Goal: Task Accomplishment & Management: Use online tool/utility

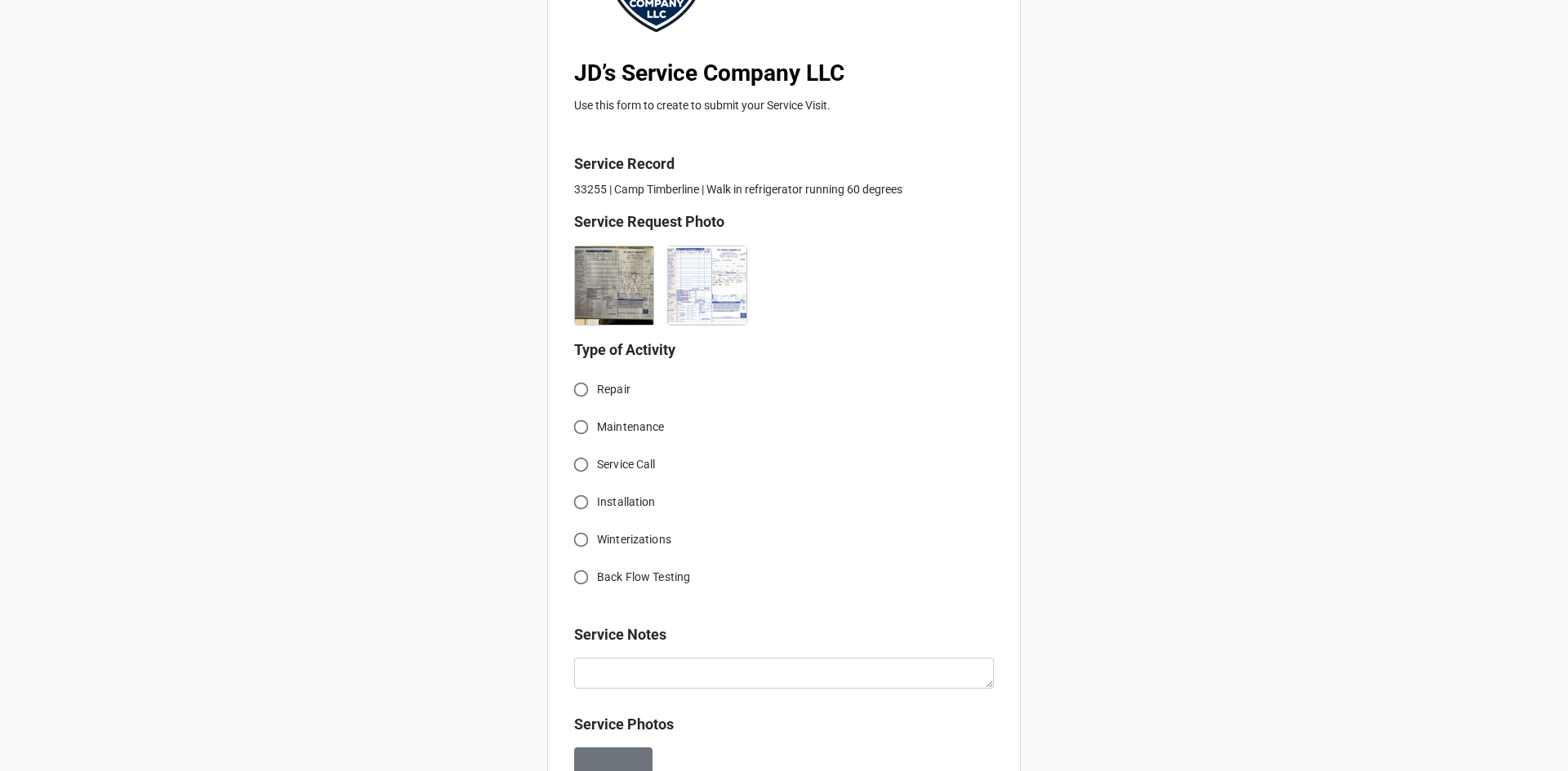
scroll to position [245, 0]
click at [579, 465] on input "Service Call" at bounding box center [581, 464] width 32 height 32
radio input "true"
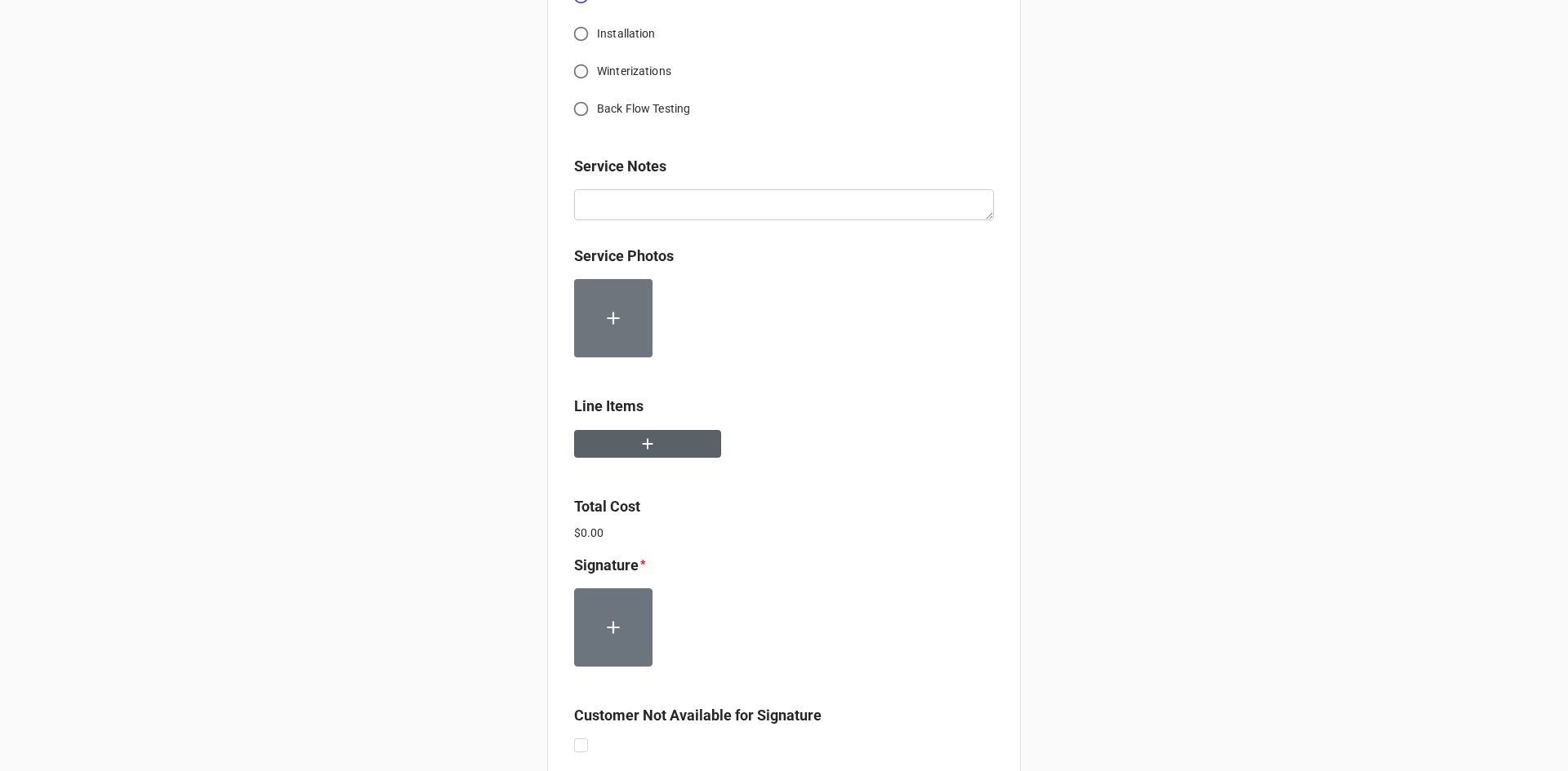
scroll to position [734, 0]
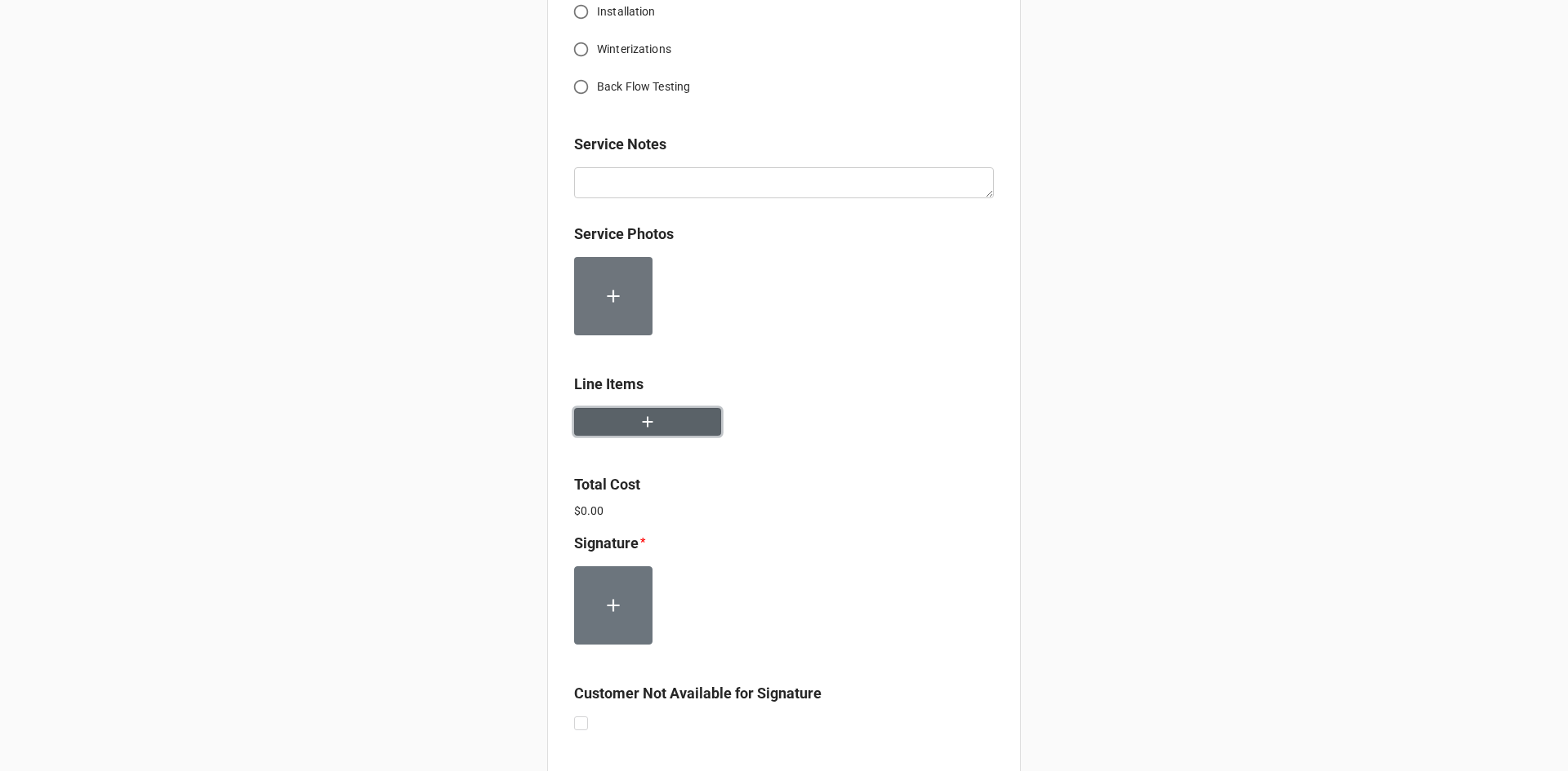
click at [604, 430] on button "button" at bounding box center [647, 422] width 147 height 29
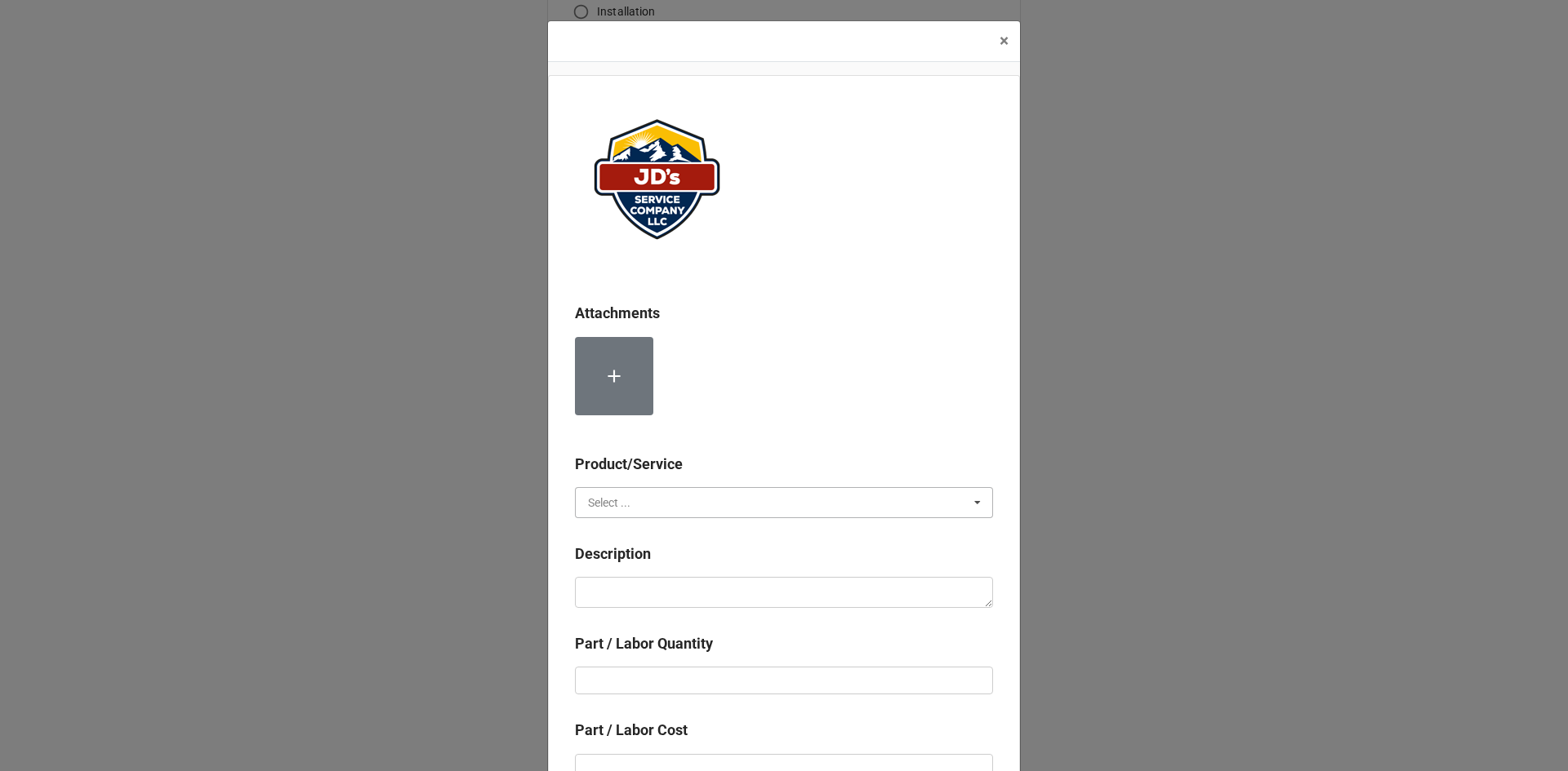
click at [703, 497] on input "text" at bounding box center [784, 503] width 416 height 30
click at [638, 534] on div "Services" at bounding box center [784, 533] width 416 height 30
click at [667, 581] on textarea at bounding box center [784, 593] width 418 height 31
paste textarea "3:00pm-4:30pm; Service Address: [STREET_ADDRESS][PERSON_NAME] Troubleshoot medi…"
type textarea "x"
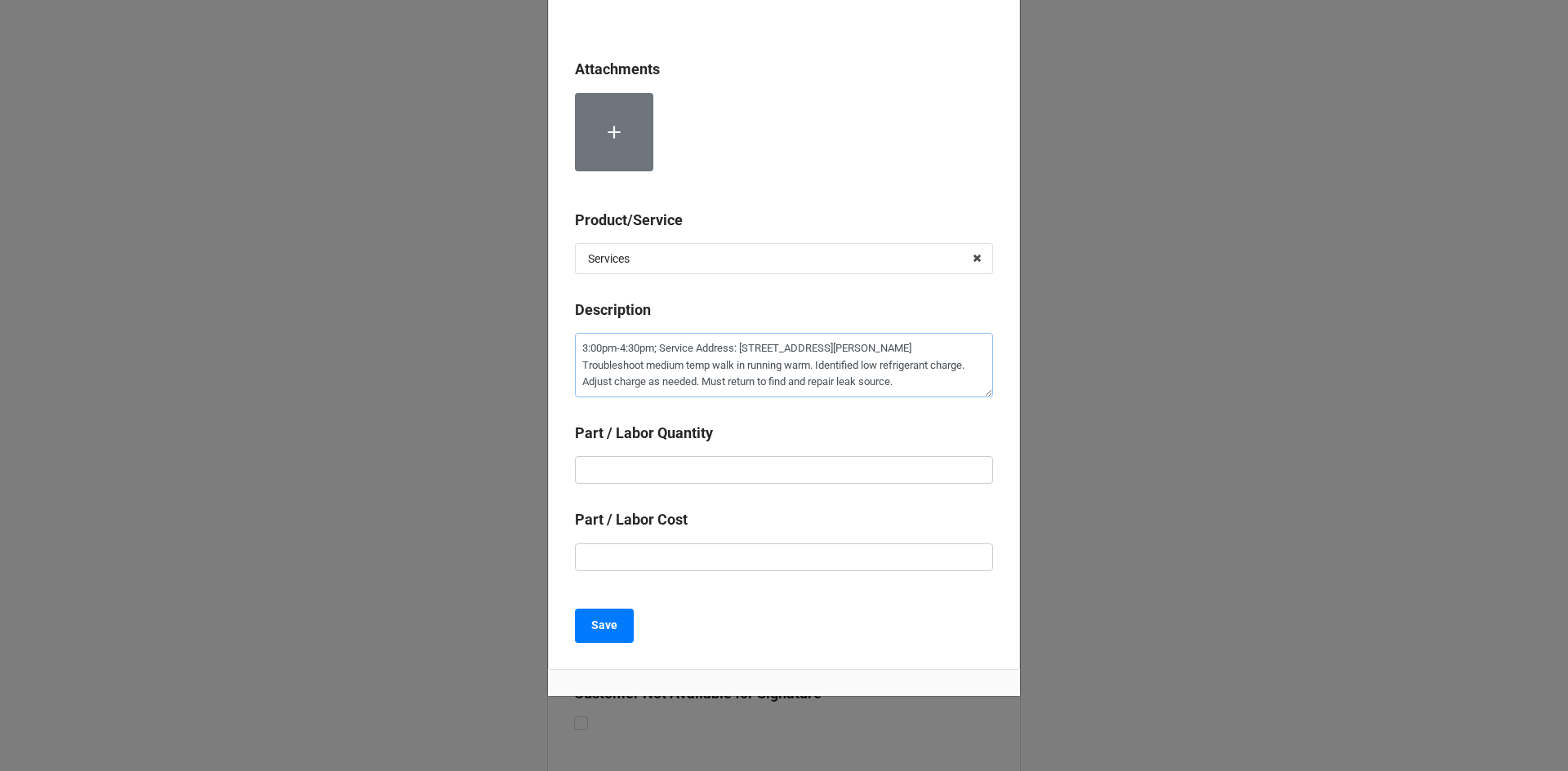
scroll to position [245, 0]
type textarea "3:00pm-4:30pm; Service Address: [STREET_ADDRESS][PERSON_NAME] Troubleshoot medi…"
click at [722, 462] on input "text" at bounding box center [784, 469] width 418 height 28
type textarea "x"
type input "1"
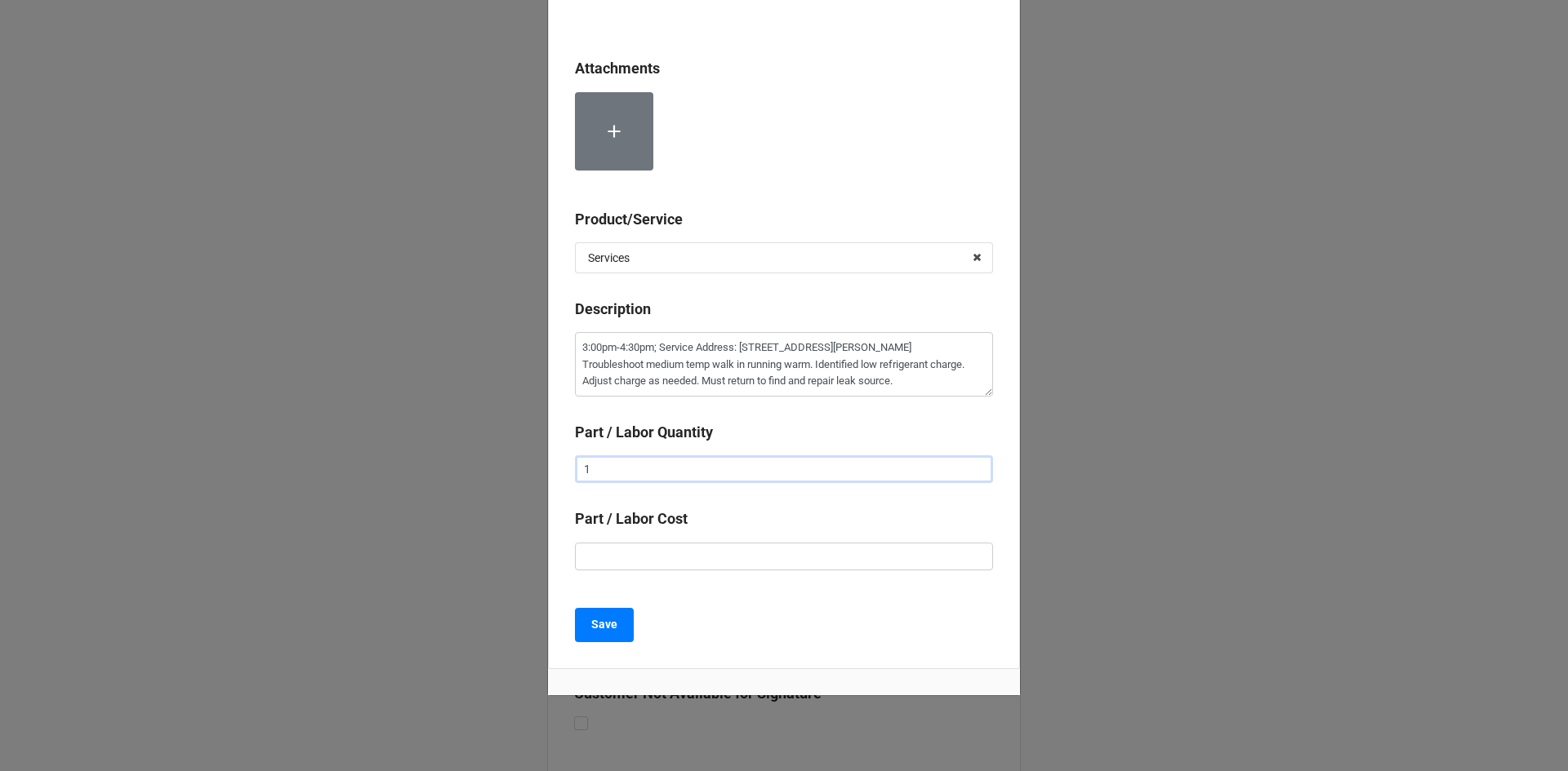
type textarea "x"
type input "1."
type textarea "x"
type input "1.5"
type textarea "x"
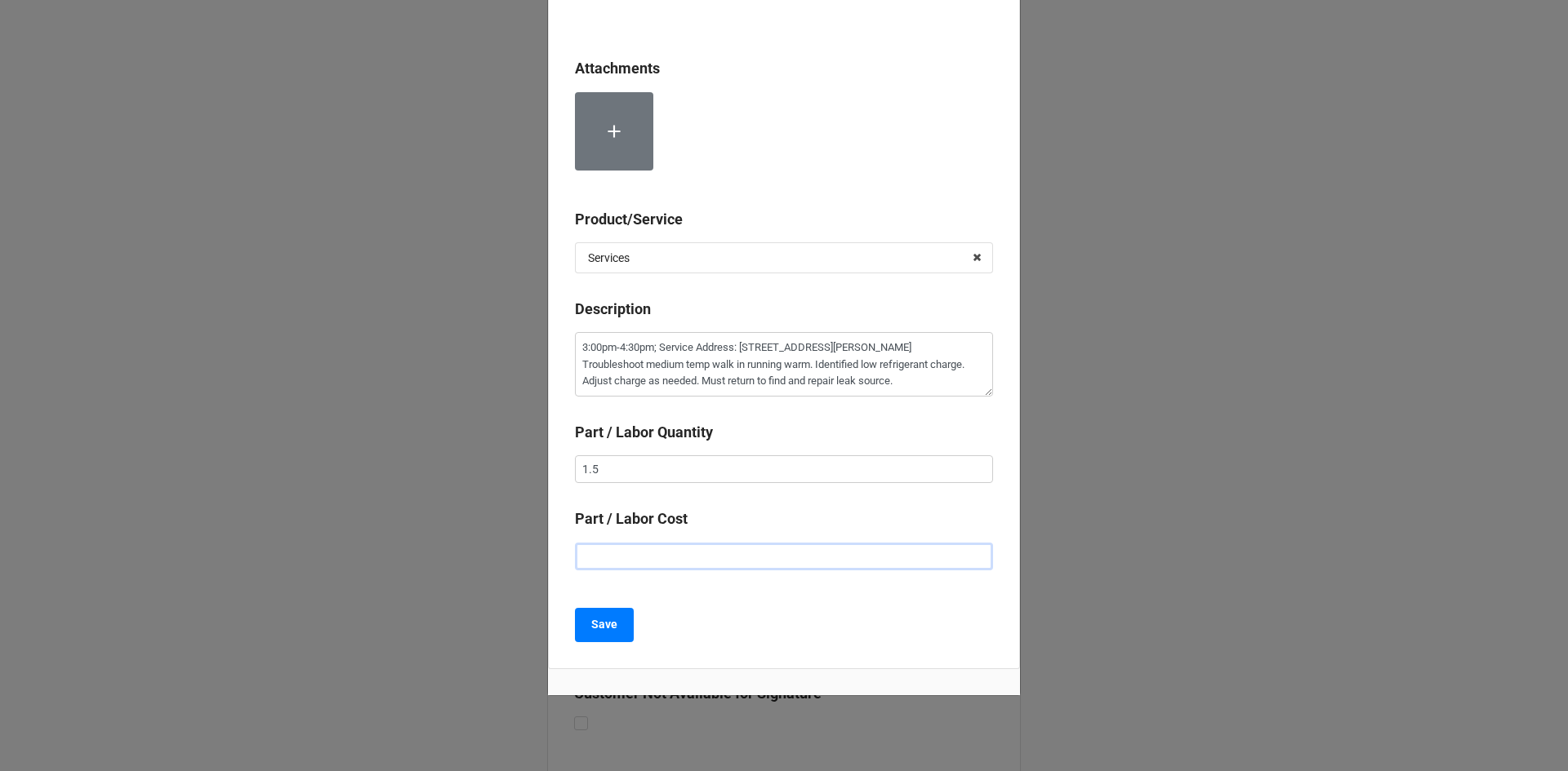
type input "$2.00"
type textarea "x"
type input "$22.00"
type textarea "x"
type input "$225.00"
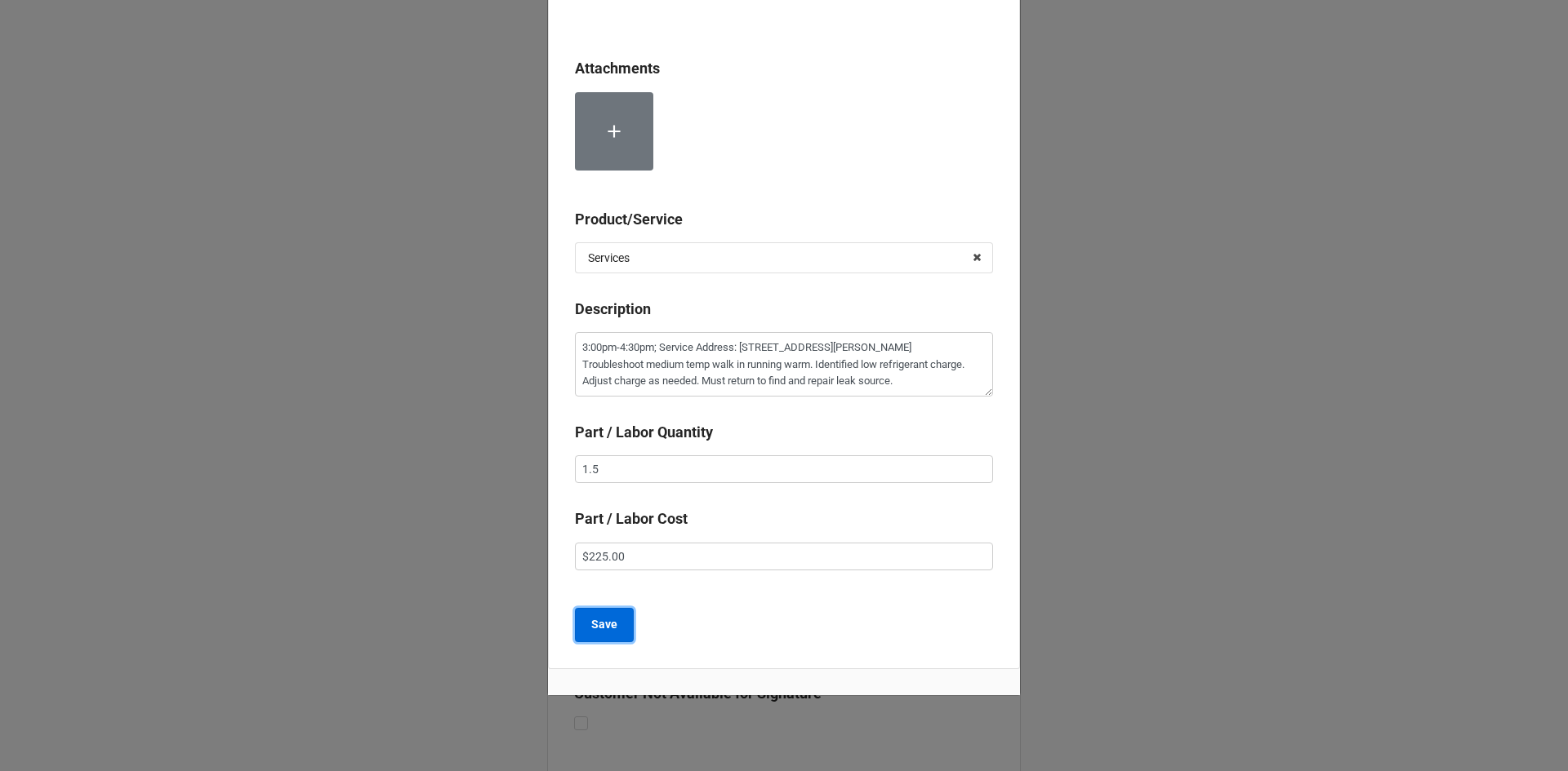
click at [596, 633] on b "Save" at bounding box center [604, 625] width 26 height 17
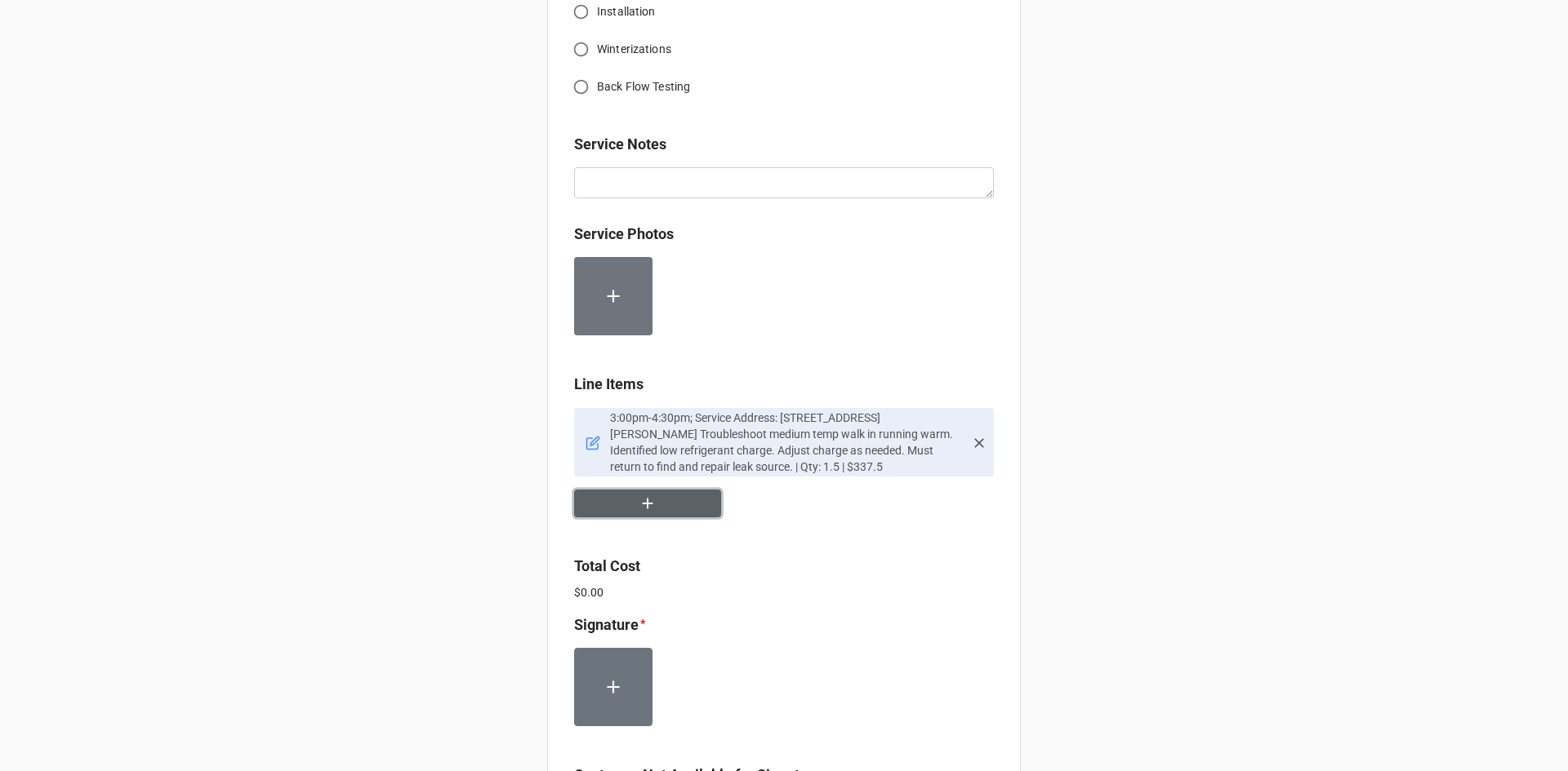
click at [638, 503] on icon "button" at bounding box center [647, 503] width 18 height 18
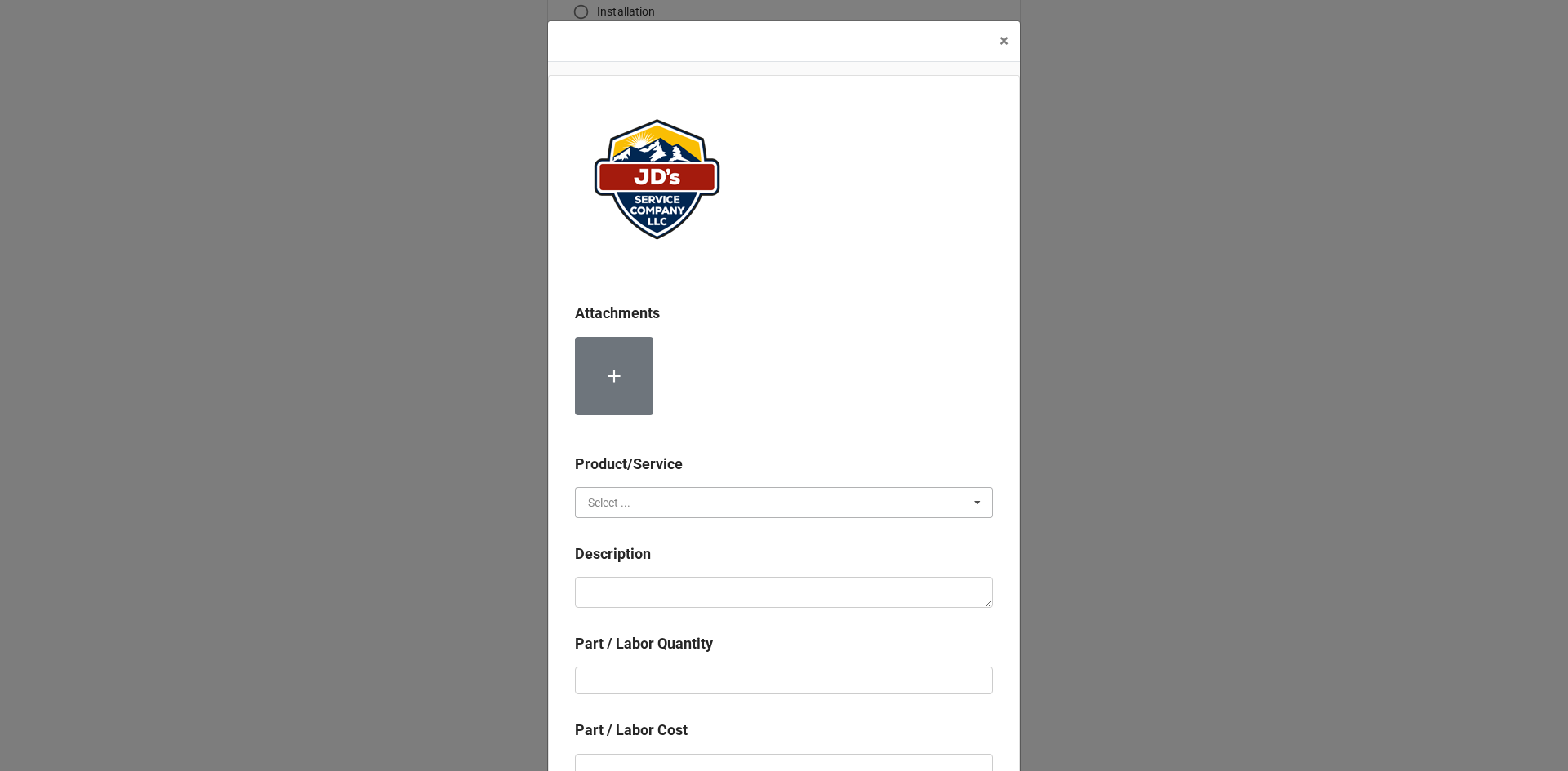
click at [670, 496] on input "text" at bounding box center [784, 503] width 416 height 30
click at [663, 559] on div "Material Cost" at bounding box center [784, 562] width 416 height 30
click at [662, 605] on textarea at bounding box center [784, 593] width 418 height 31
type textarea "x"
type textarea "R"
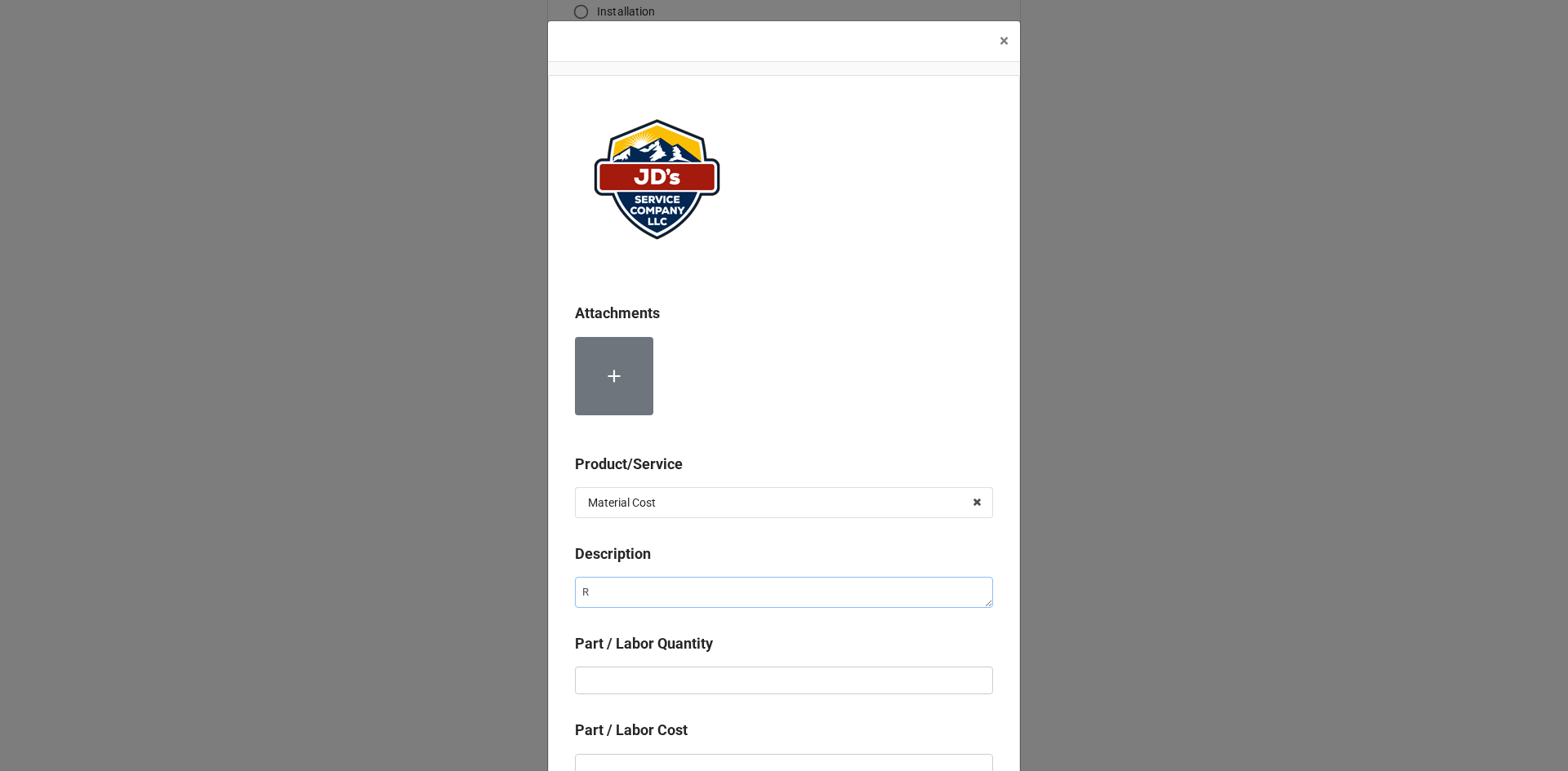
type textarea "x"
type textarea "Re"
type textarea "x"
type textarea "Ref"
type textarea "x"
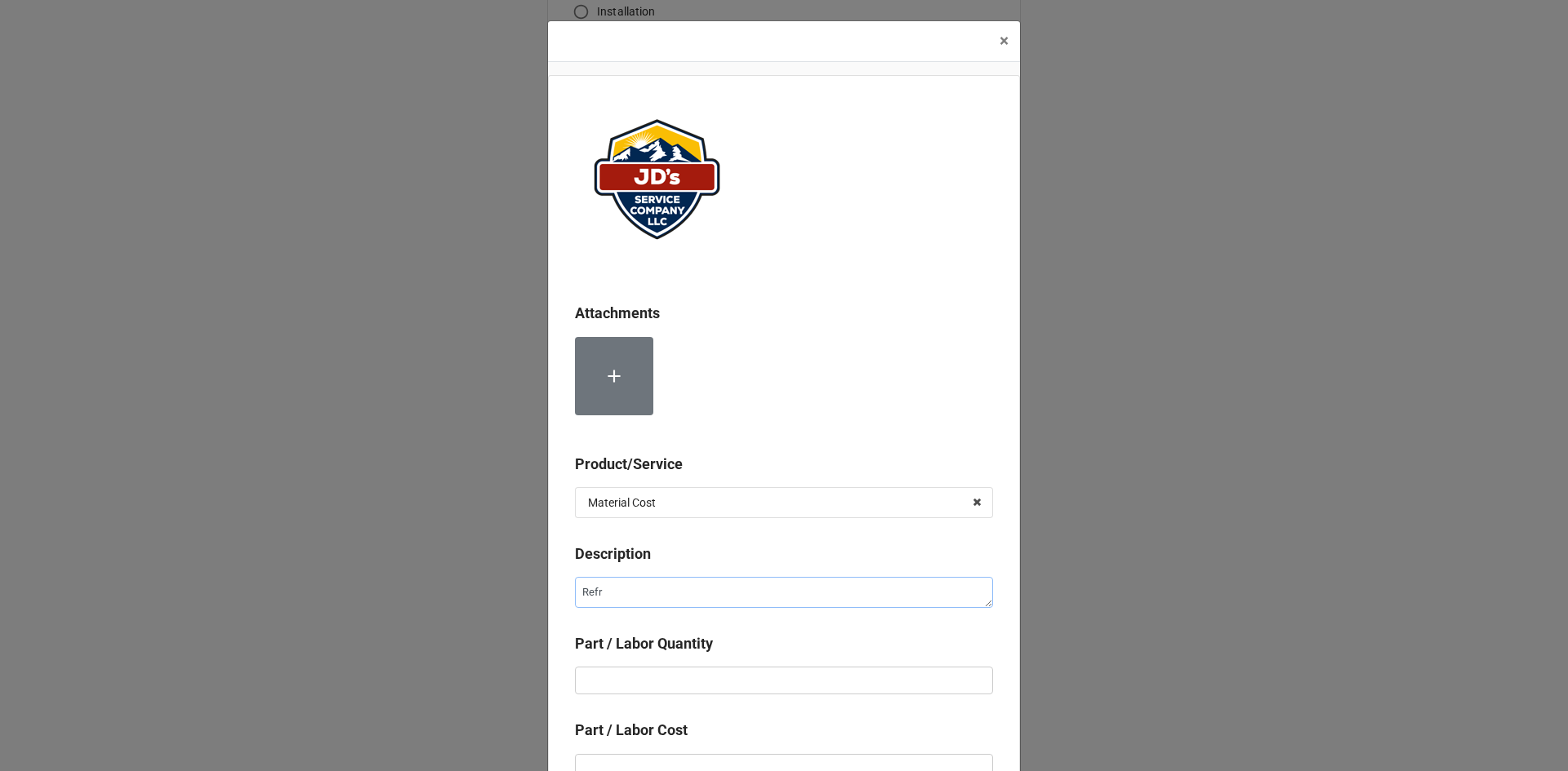
type textarea "Refri"
type textarea "x"
type textarea "Refrig"
type textarea "x"
type textarea "Refrige"
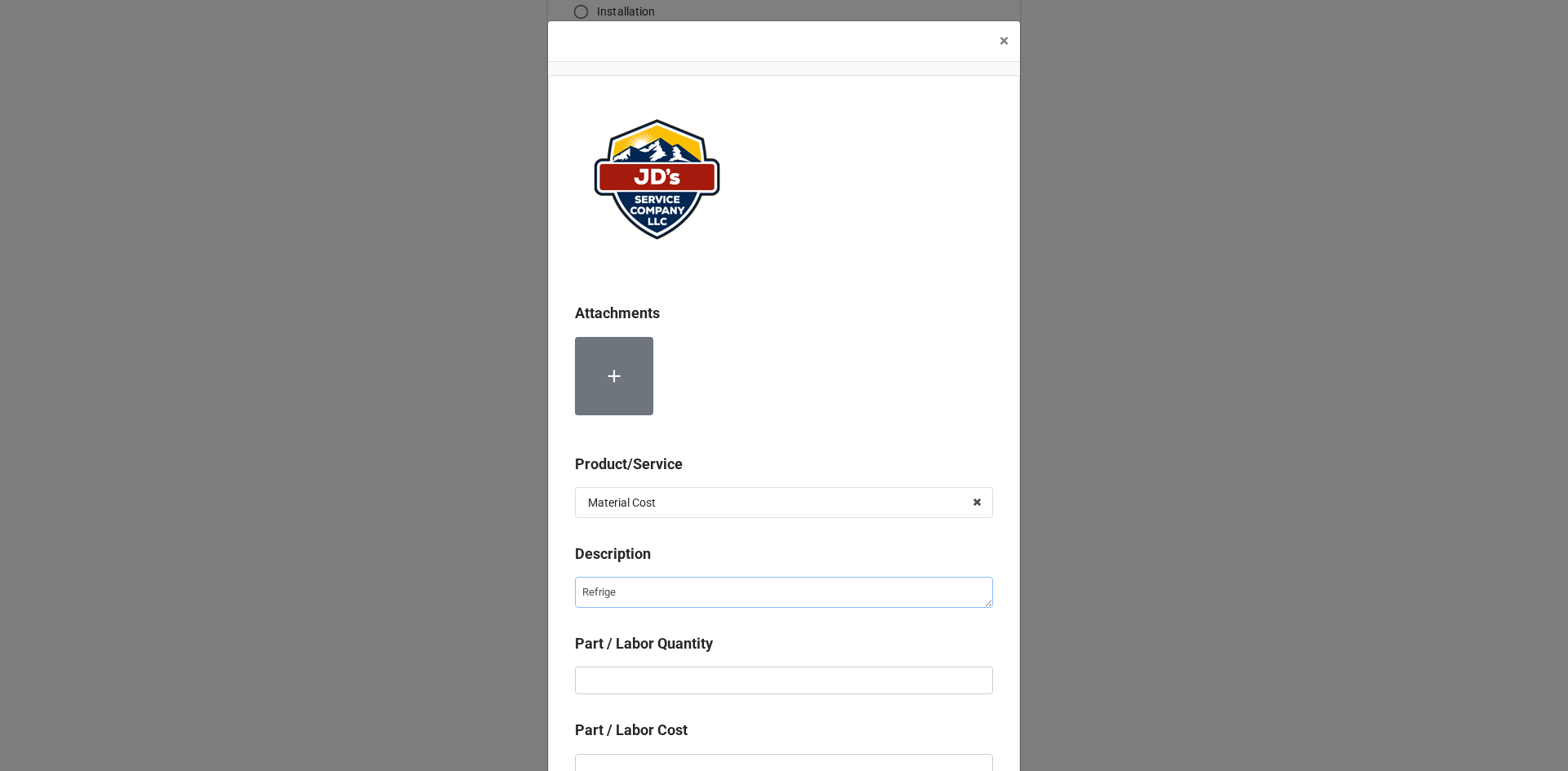
type textarea "x"
type textarea "Refriger"
type textarea "x"
type textarea "Refrigera"
type textarea "x"
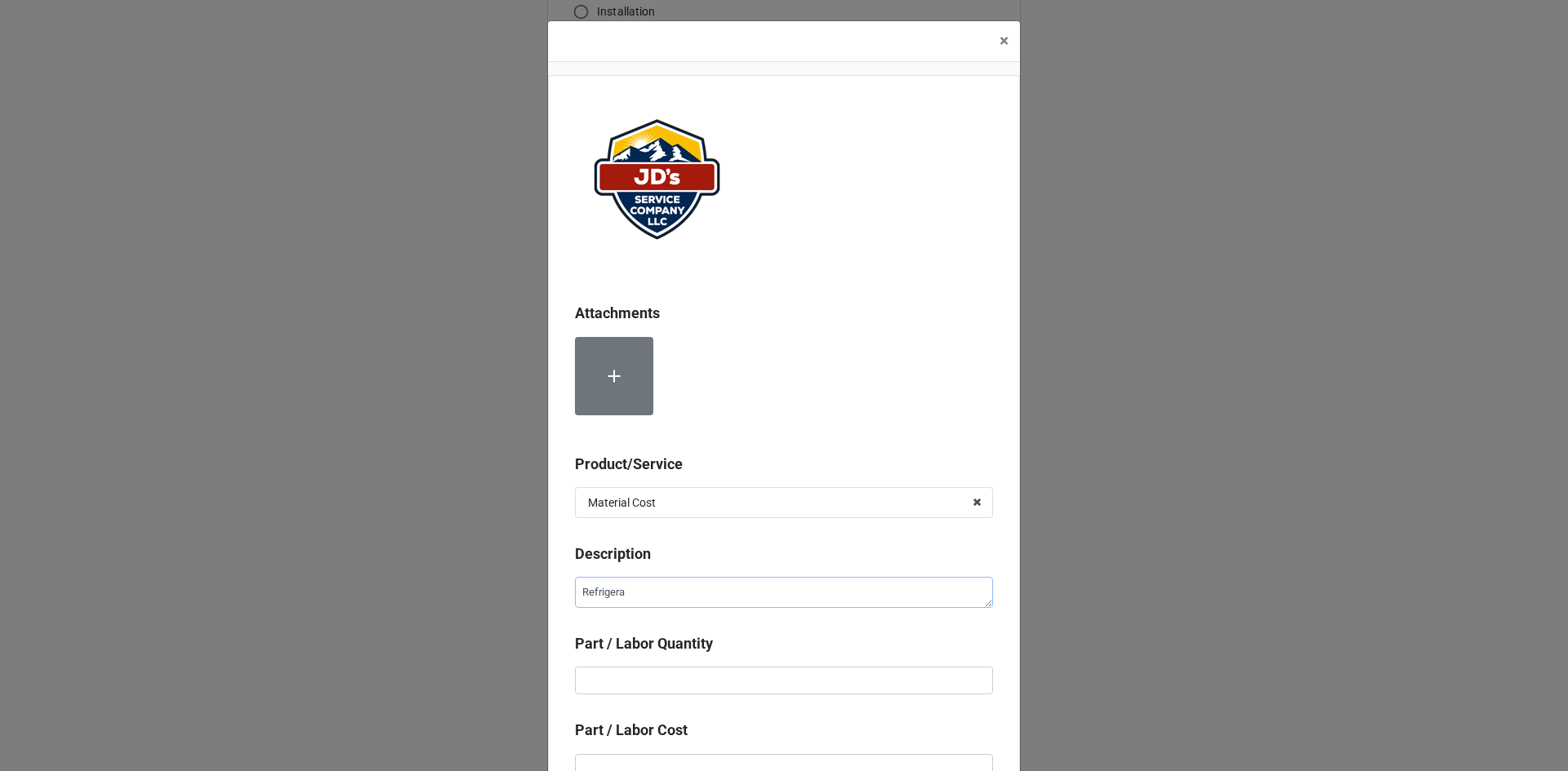
type textarea "Refrigeran"
type textarea "x"
type textarea "Refrigerant"
type textarea "x"
type textarea "Refrigerant"
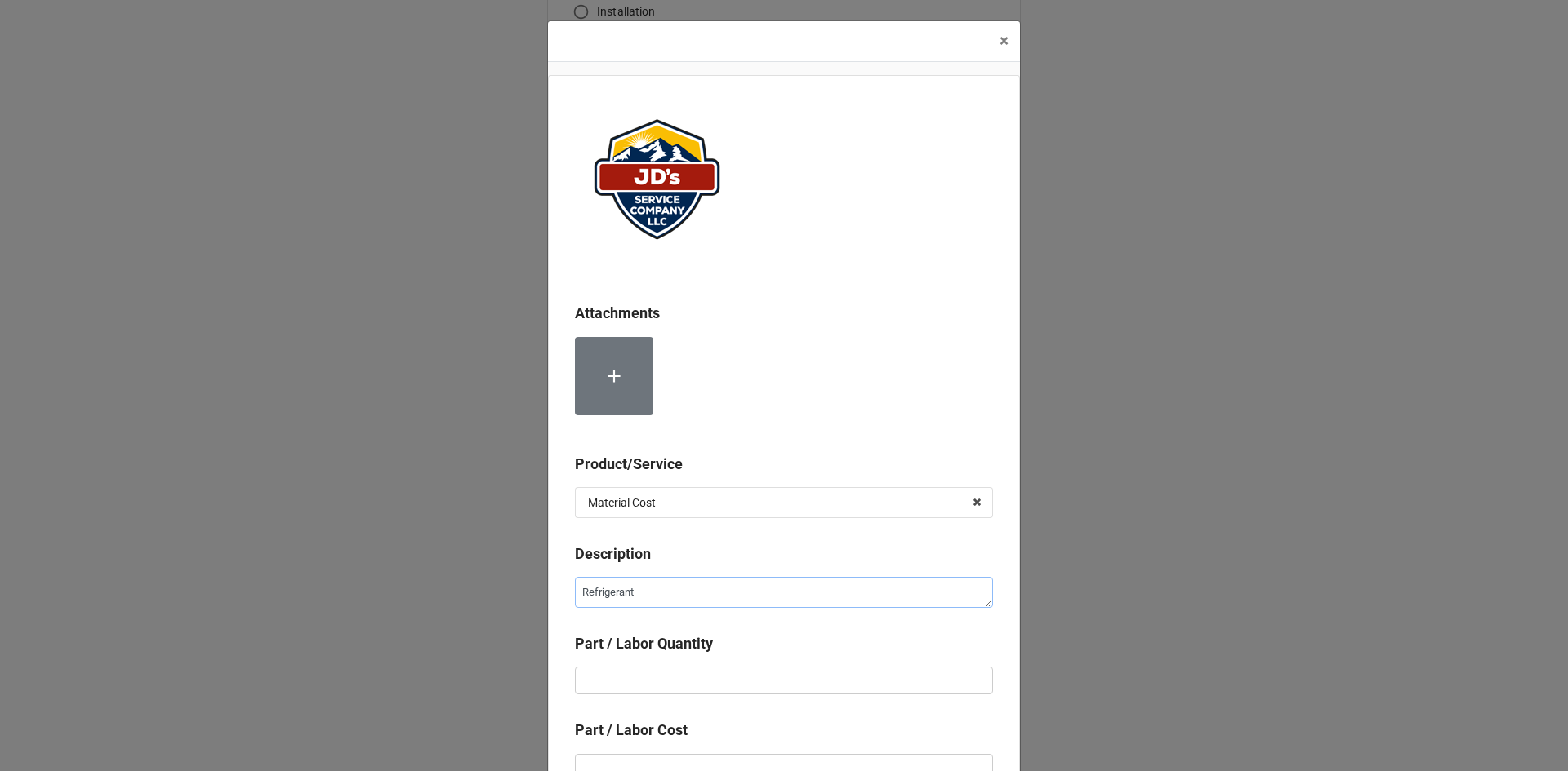
type textarea "x"
type textarea "Refrigerant R"
type textarea "x"
type textarea "Refrigerant R2"
type textarea "x"
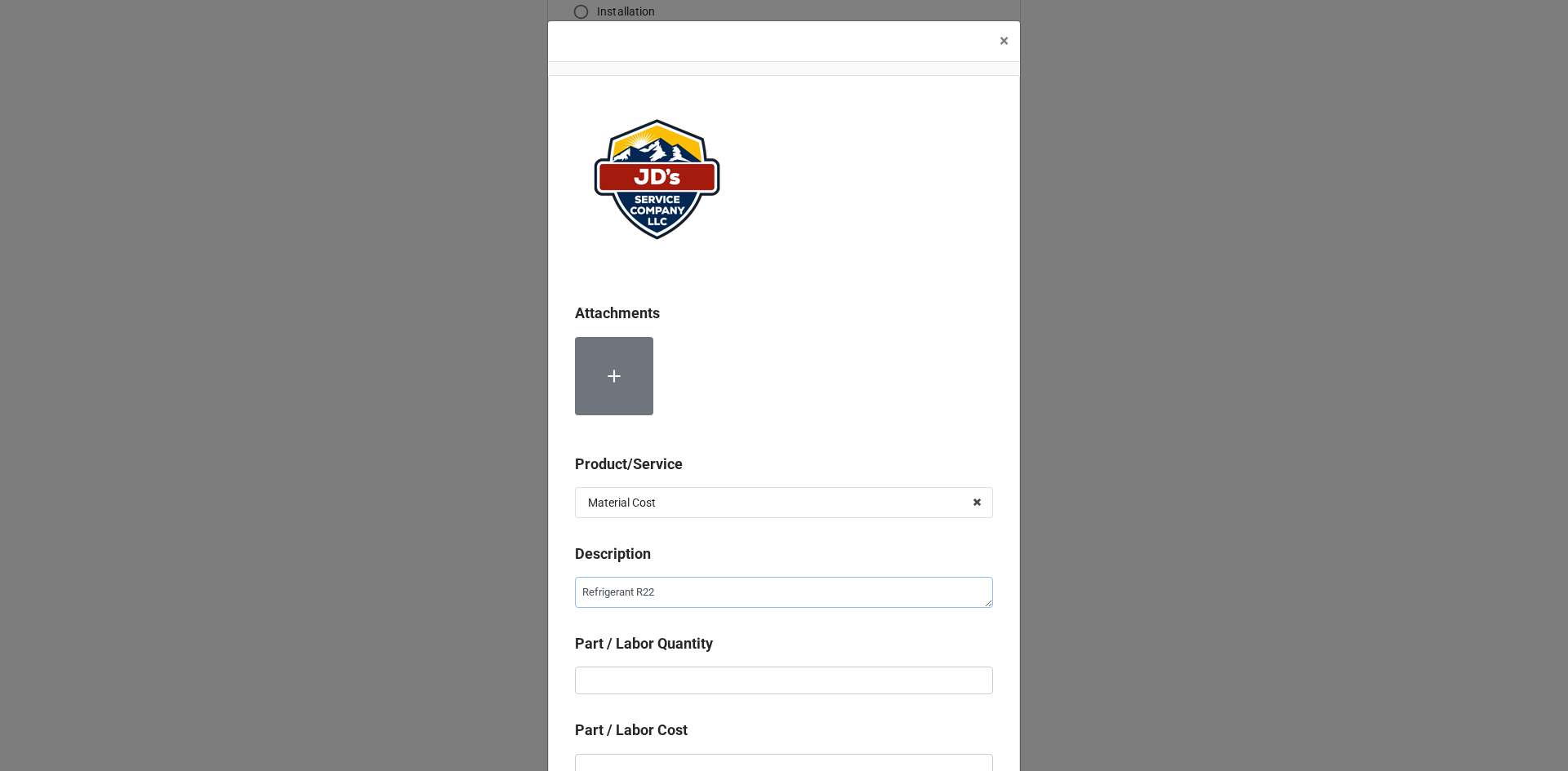
type textarea "Refrigerant R22"
click at [700, 676] on input "text" at bounding box center [784, 680] width 418 height 28
type textarea "x"
type input "2"
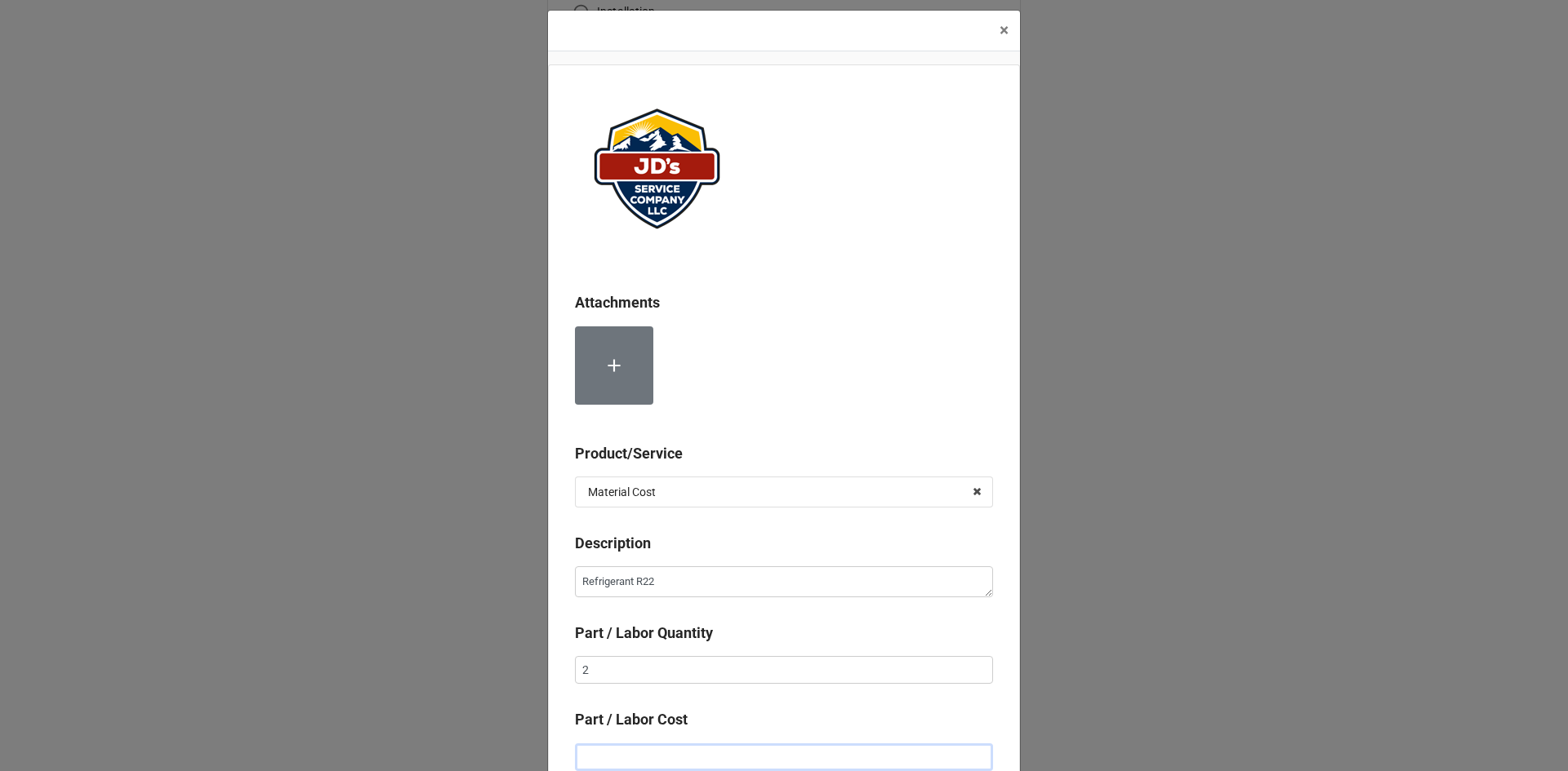
type textarea "x"
type input "$2.00"
type textarea "x"
type input "$20.00"
type textarea "x"
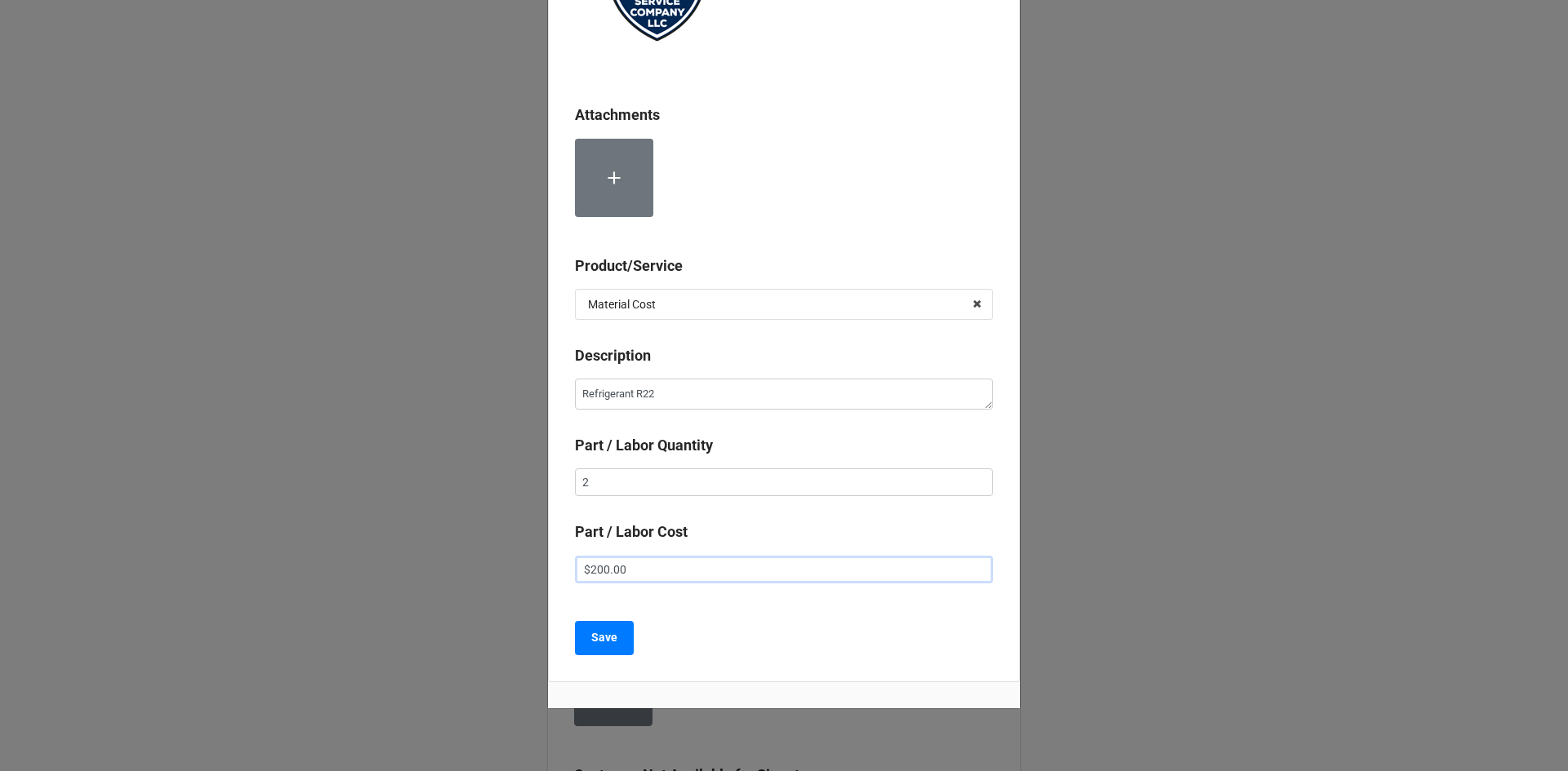
scroll to position [238, 0]
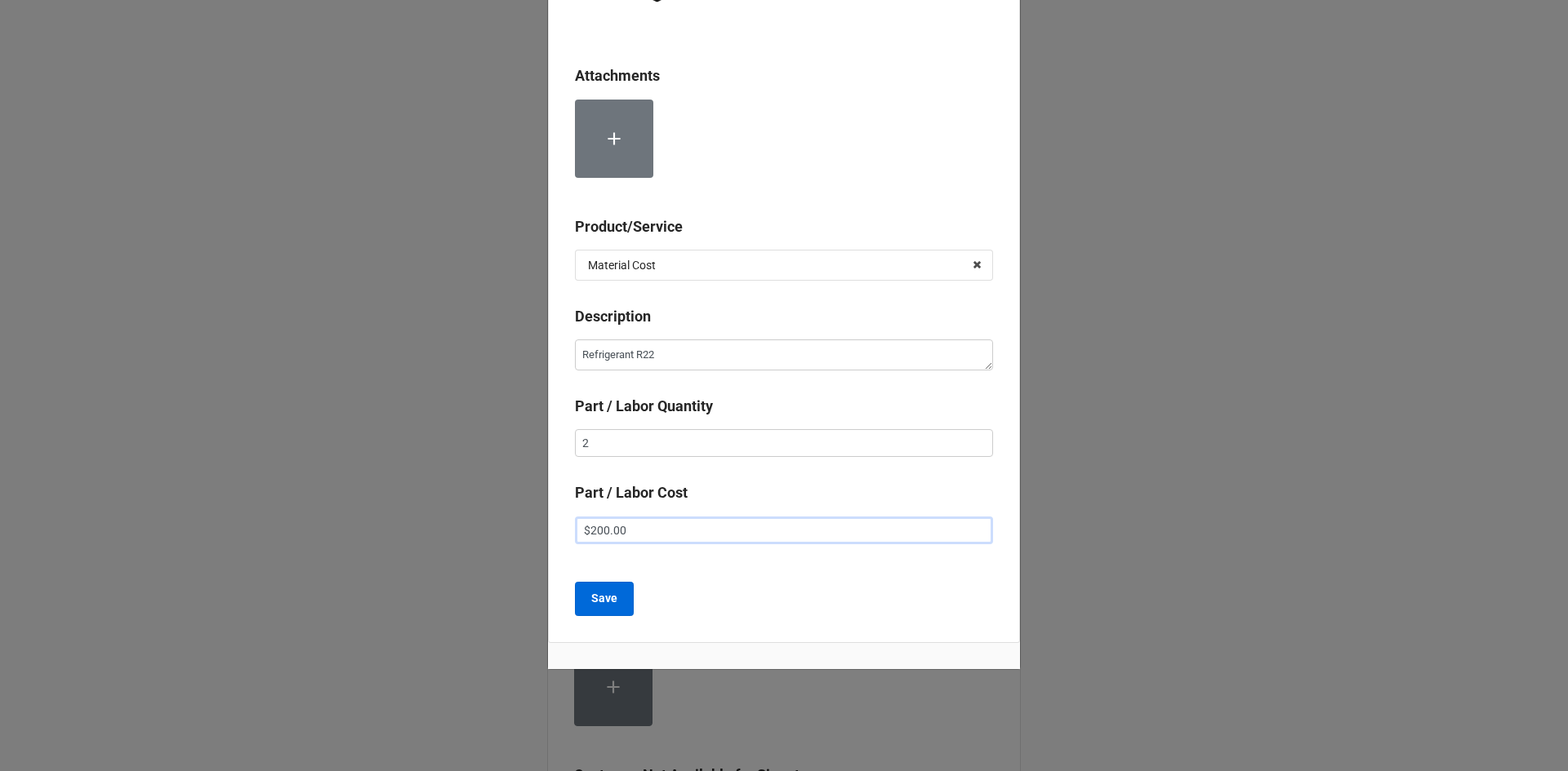
type input "$200.00"
click at [610, 603] on b "Save" at bounding box center [604, 599] width 26 height 17
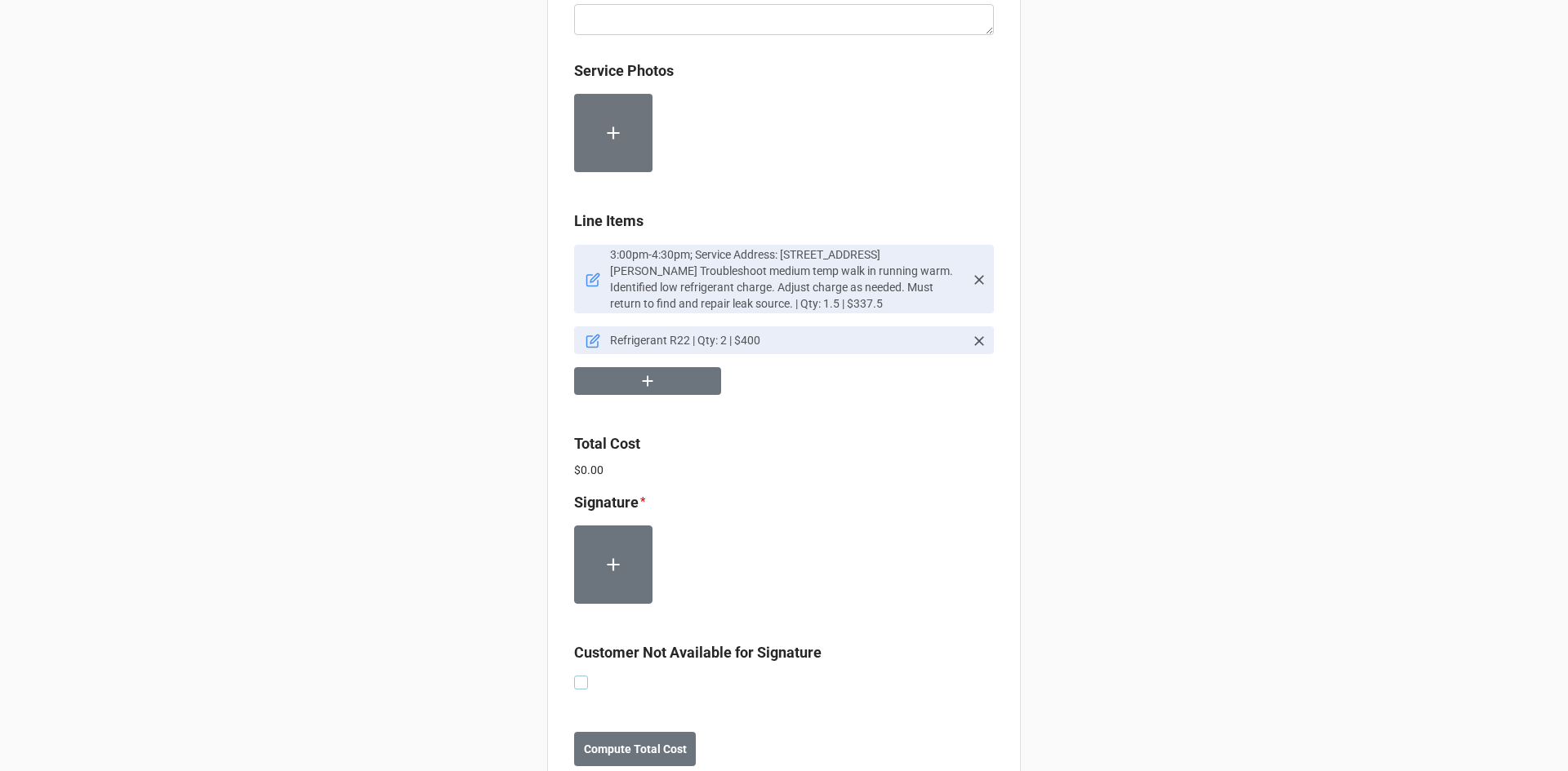
click at [575, 676] on label at bounding box center [581, 676] width 14 height 0
checkbox input "true"
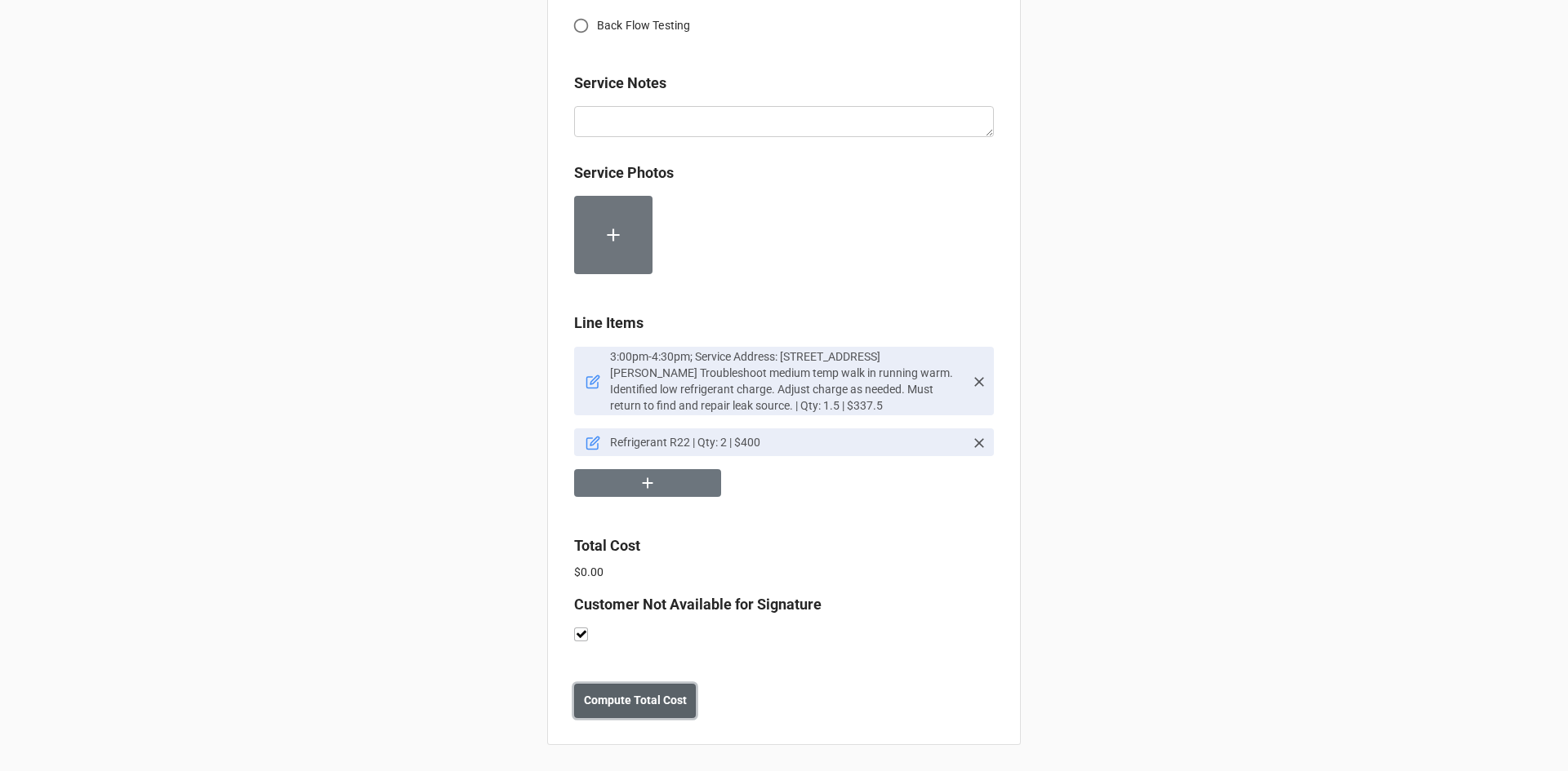
click at [652, 702] on b "Compute Total Cost" at bounding box center [636, 701] width 103 height 17
click at [583, 702] on button "Save" at bounding box center [603, 701] width 59 height 34
